Goal: Check status: Check status

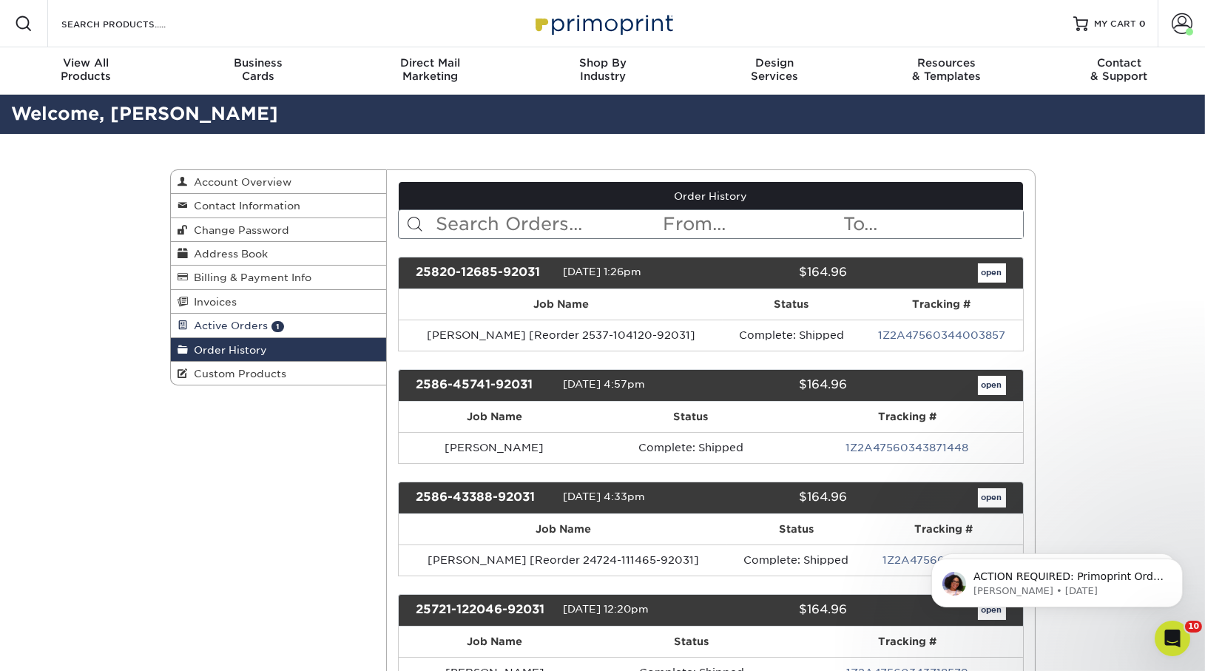
click at [257, 324] on span "Active Orders" at bounding box center [229, 325] width 80 height 12
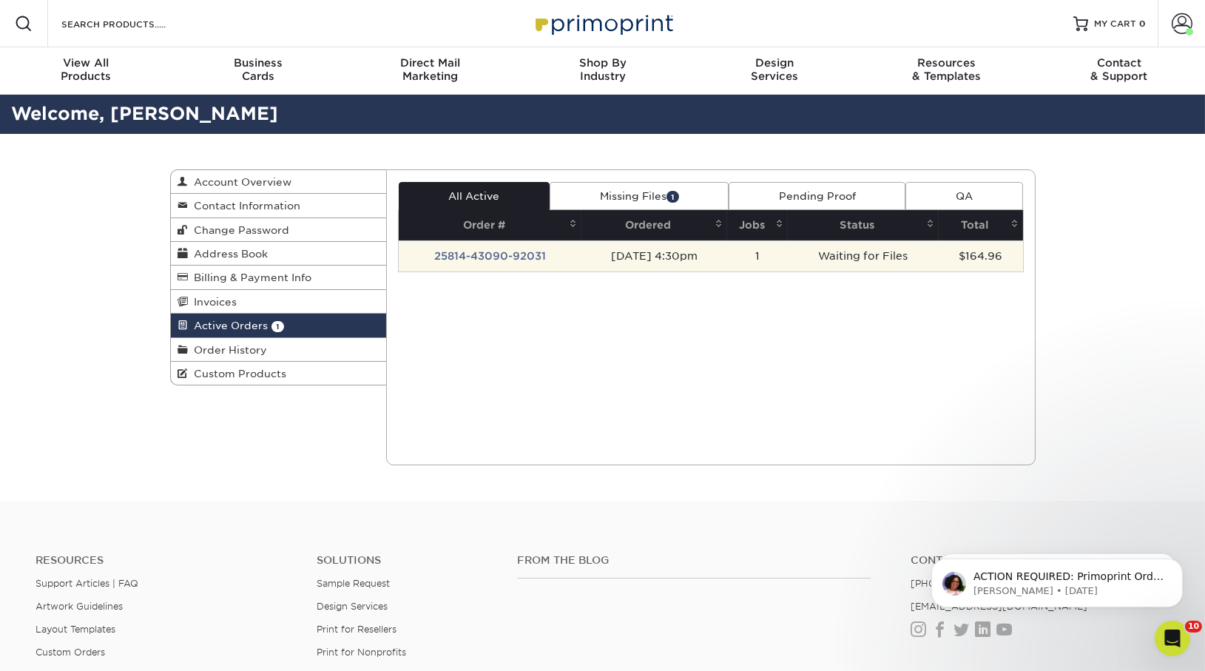
click at [487, 260] on td "25814-43090-92031" at bounding box center [490, 255] width 183 height 31
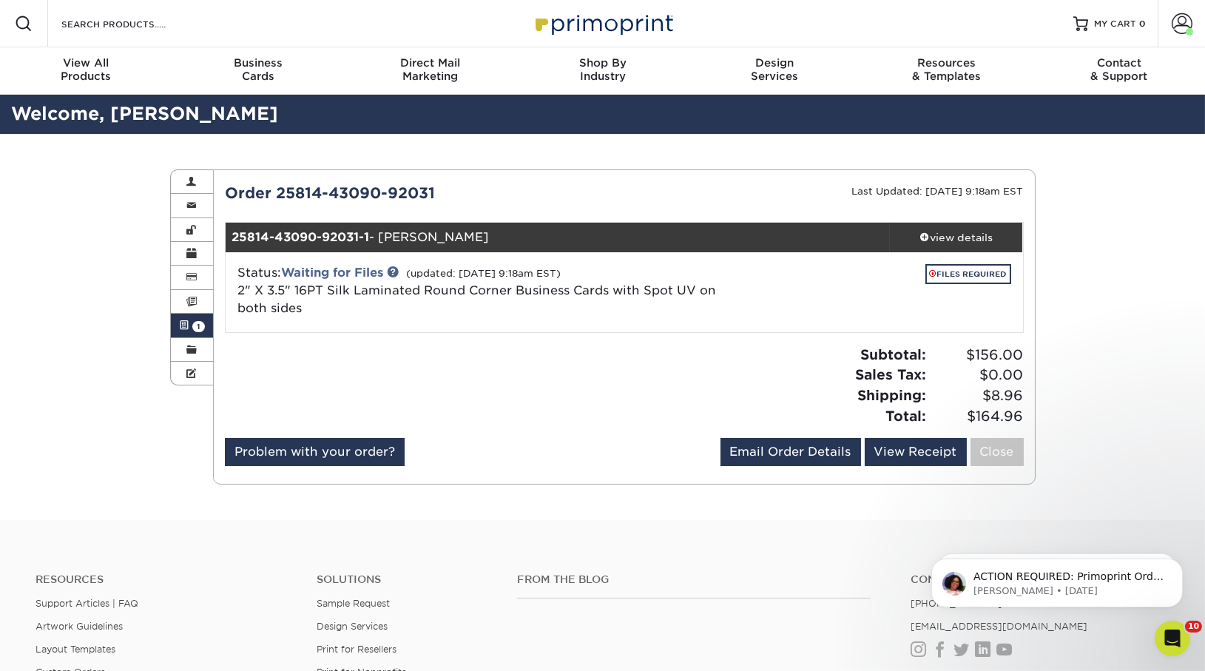
click at [194, 322] on span "1" at bounding box center [198, 326] width 13 height 11
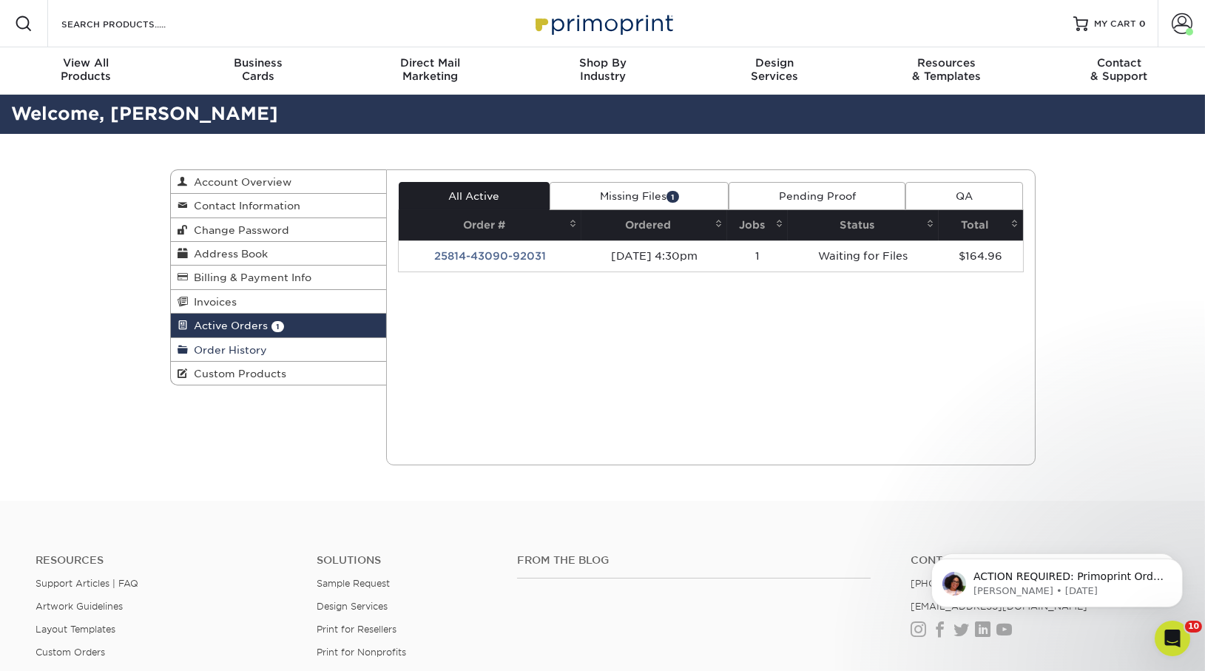
click at [219, 345] on span "Order History" at bounding box center [228, 350] width 79 height 12
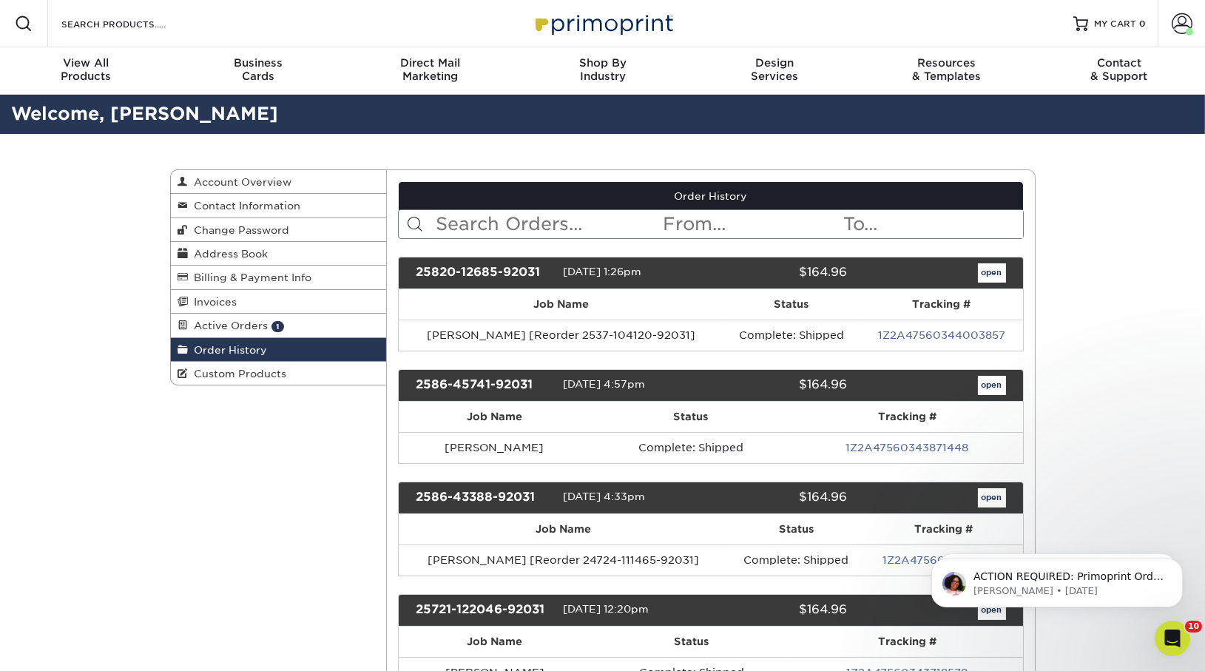
click at [524, 224] on input "text" at bounding box center [547, 224] width 227 height 28
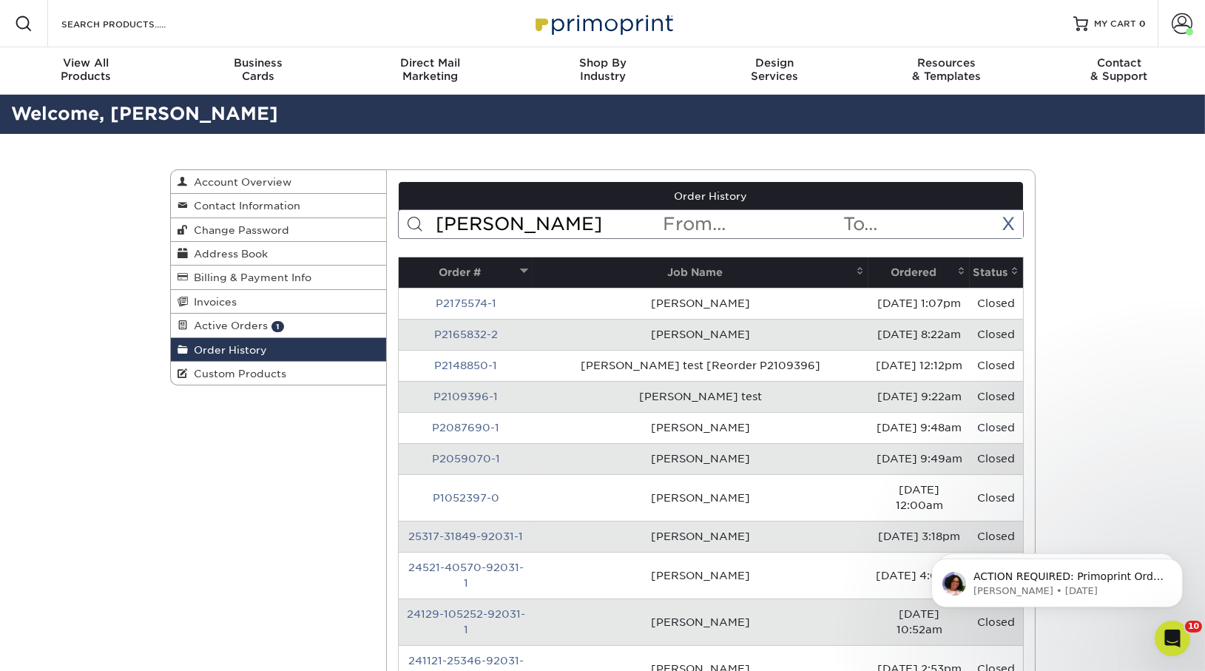
click at [525, 215] on input "[PERSON_NAME]" at bounding box center [547, 224] width 227 height 28
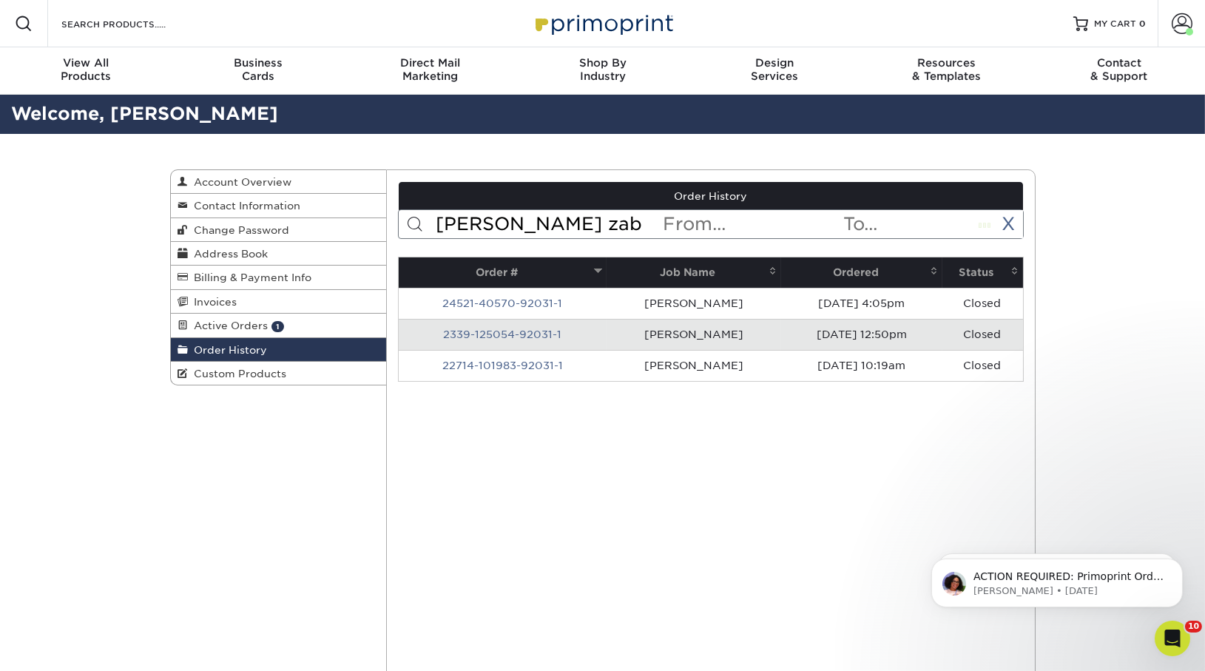
type input "[PERSON_NAME]"
drag, startPoint x: 524, startPoint y: 228, endPoint x: 235, endPoint y: 228, distance: 289.2
click at [235, 169] on div "Order History Account Overview Contact Information Change Password Address Book…" at bounding box center [602, 169] width 865 height 0
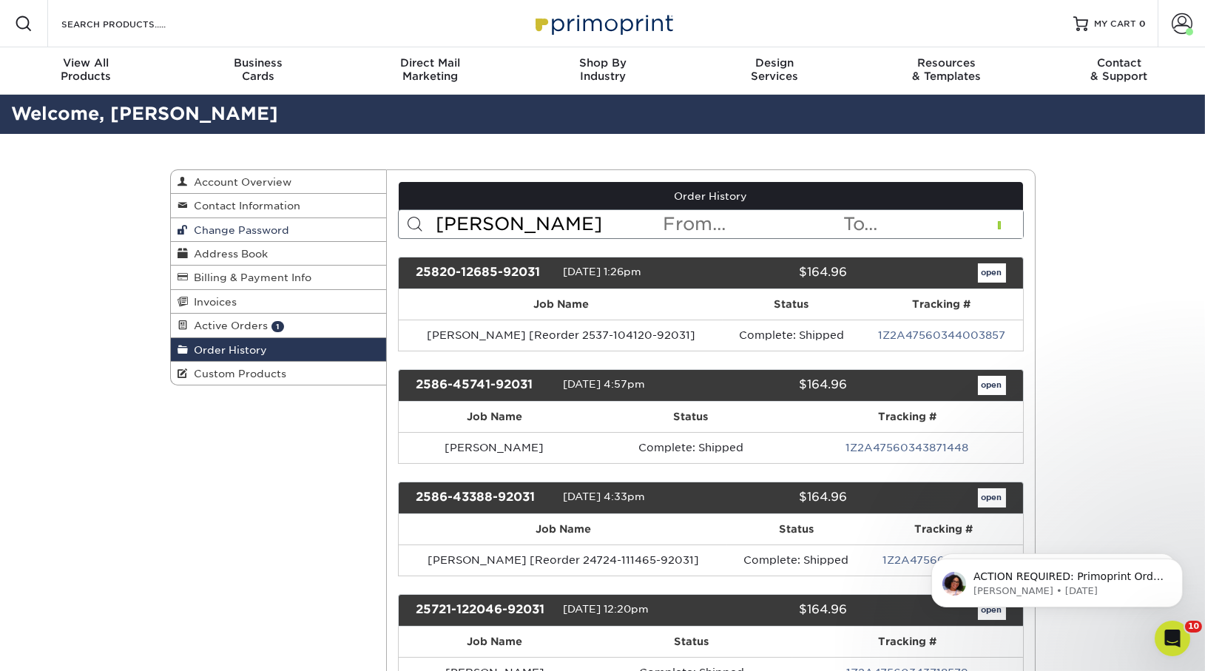
type input "[PERSON_NAME]"
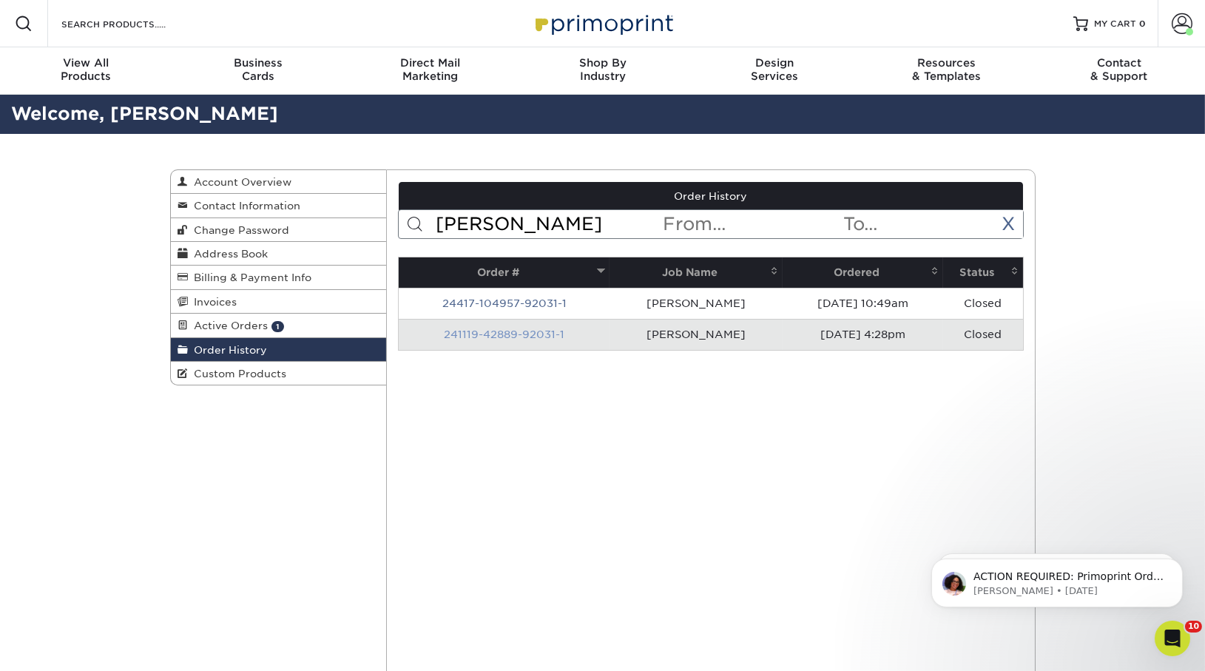
click at [494, 330] on link "241119-42889-92031-1" at bounding box center [504, 334] width 121 height 12
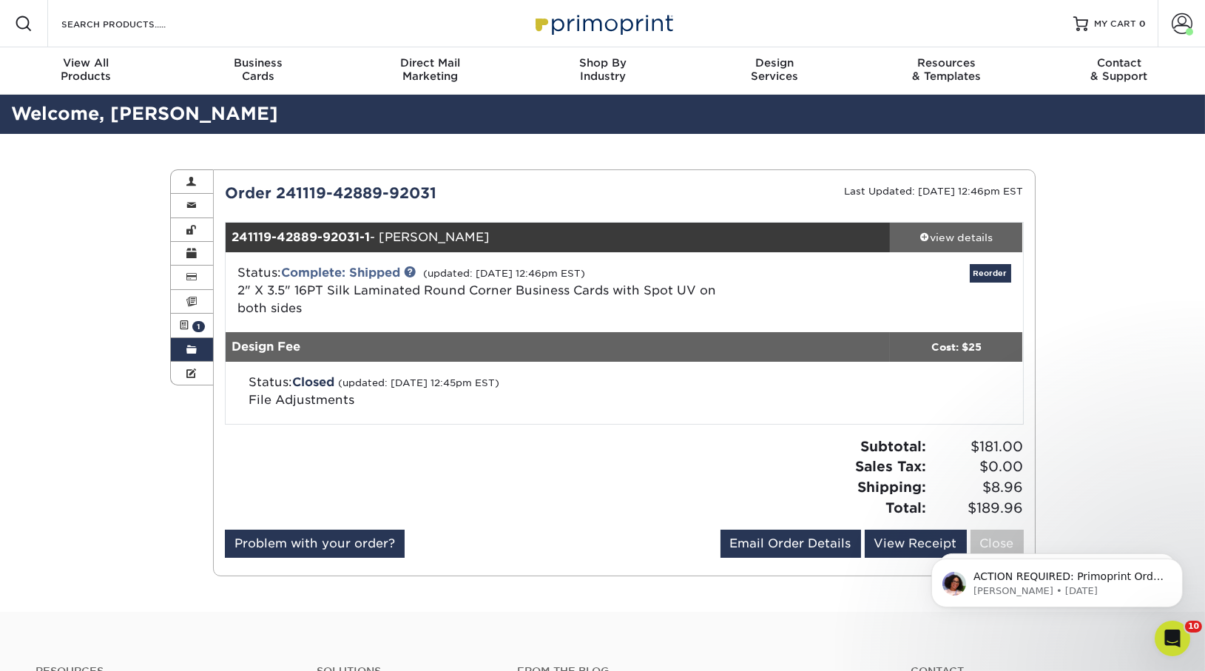
click at [980, 236] on div "view details" at bounding box center [956, 237] width 133 height 15
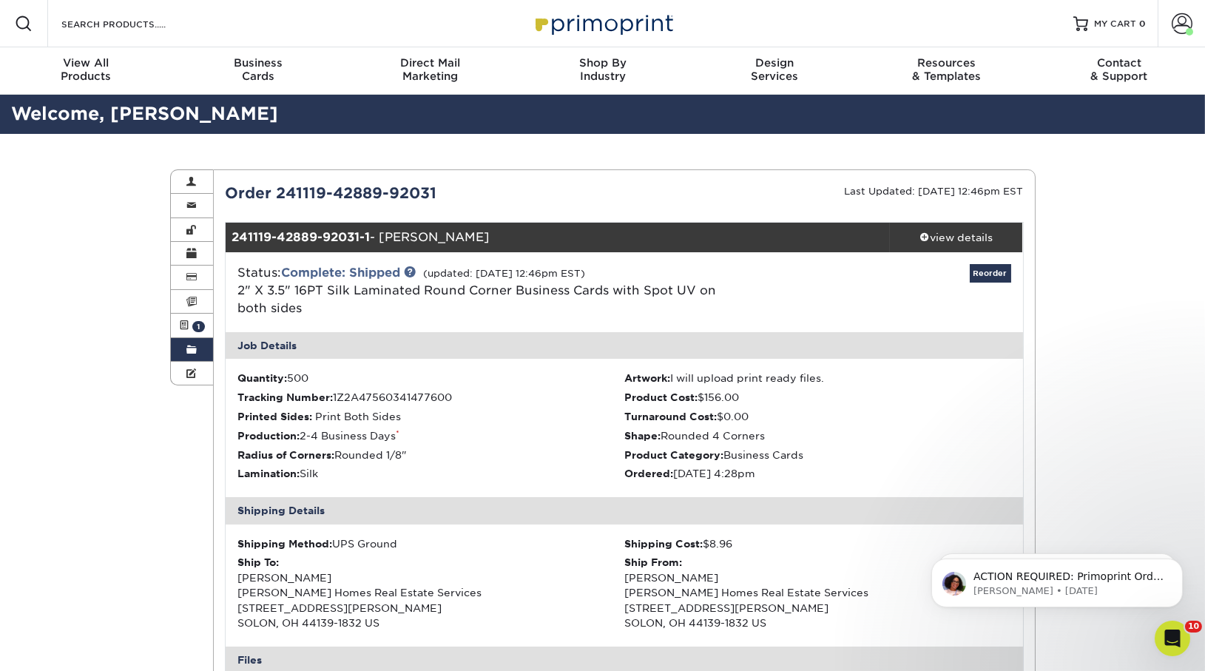
scroll to position [407, 0]
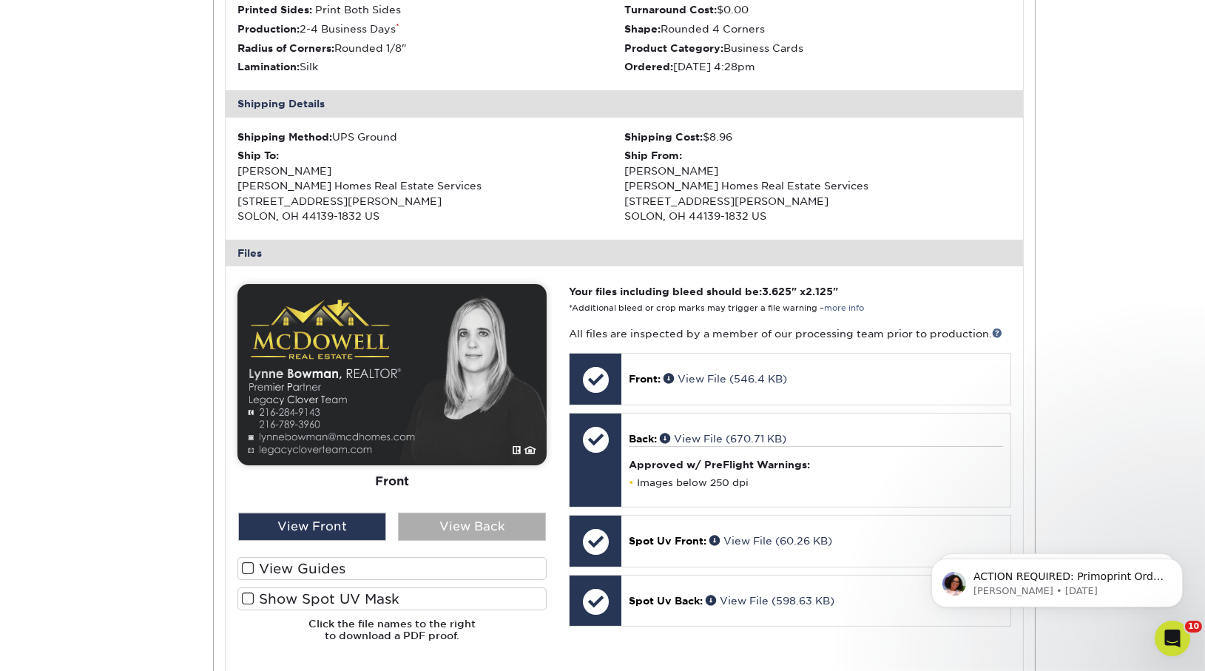
click at [425, 516] on div "View Back" at bounding box center [472, 527] width 148 height 28
